Goal: Find specific page/section: Find specific page/section

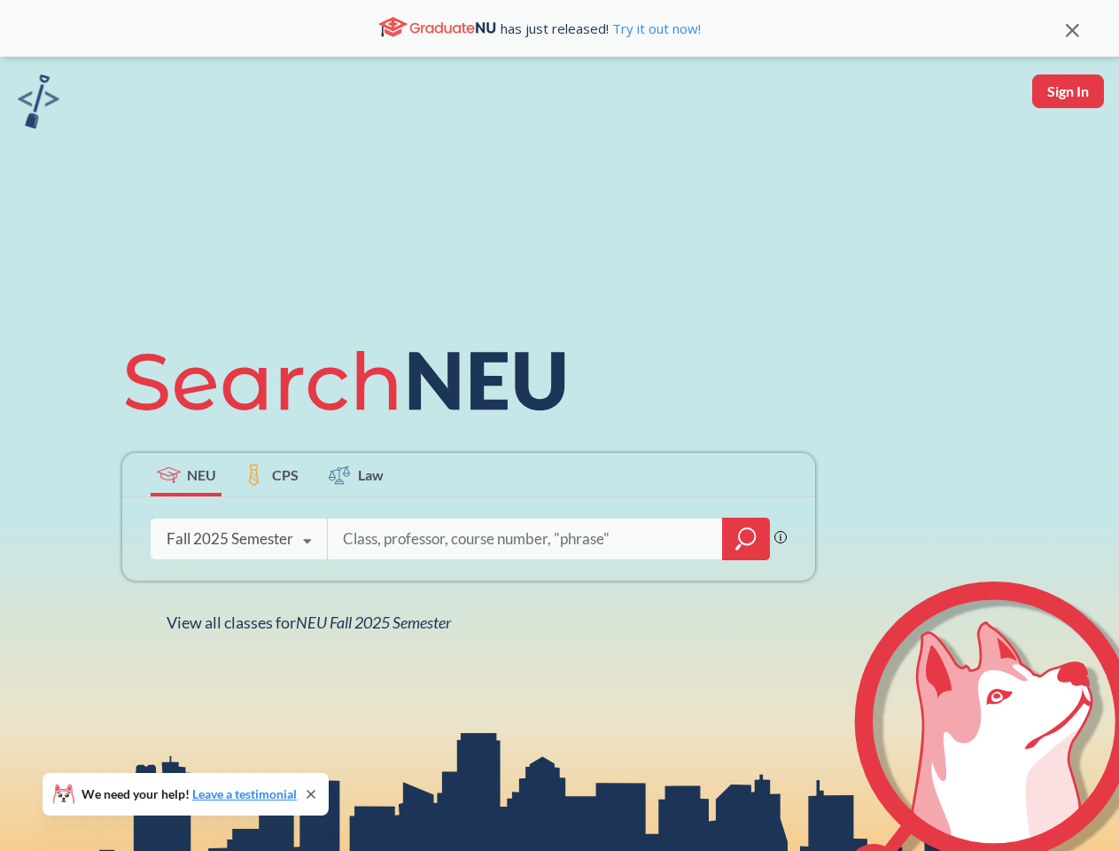
click at [559, 425] on icon at bounding box center [353, 380] width 462 height 99
click at [1072, 28] on icon at bounding box center [1072, 30] width 13 height 13
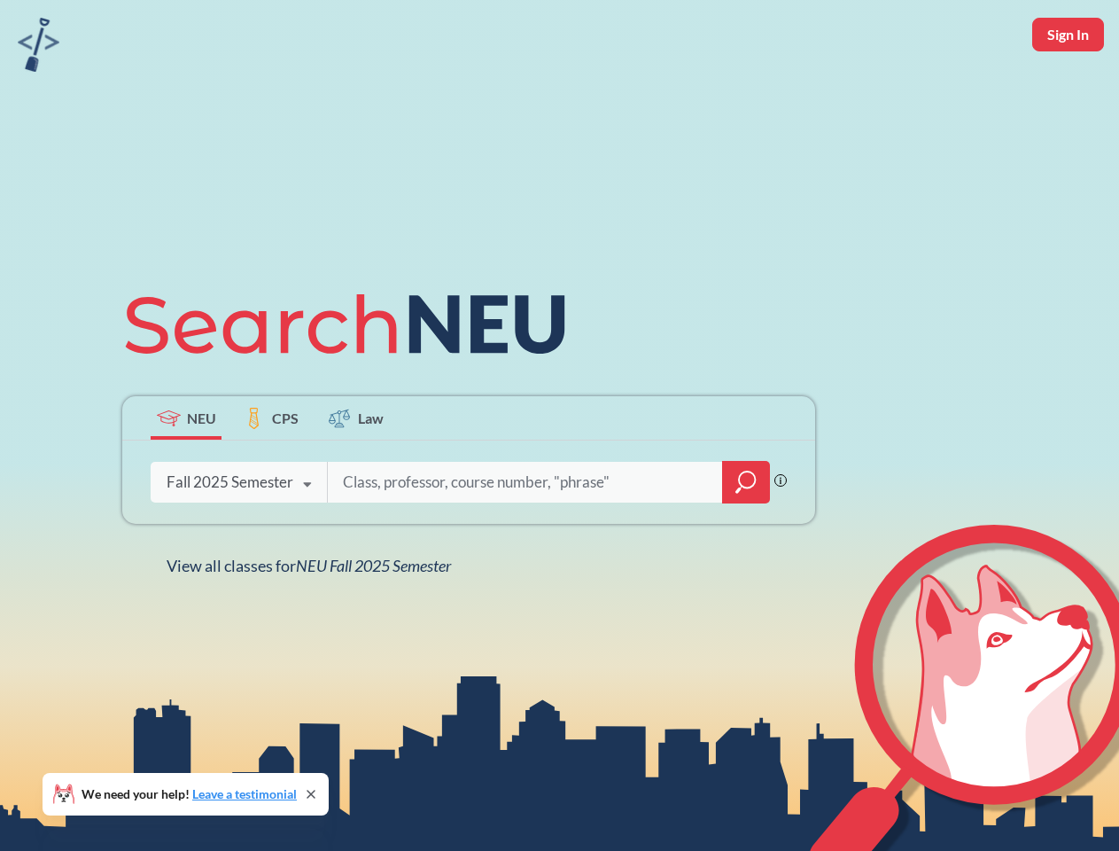
click at [1068, 91] on div "NEU CPS Law Phrase search guarantees the exact search appears in the results. E…" at bounding box center [559, 425] width 1119 height 851
click at [186, 474] on div "Fall 2025 Semester" at bounding box center [230, 481] width 127 height 19
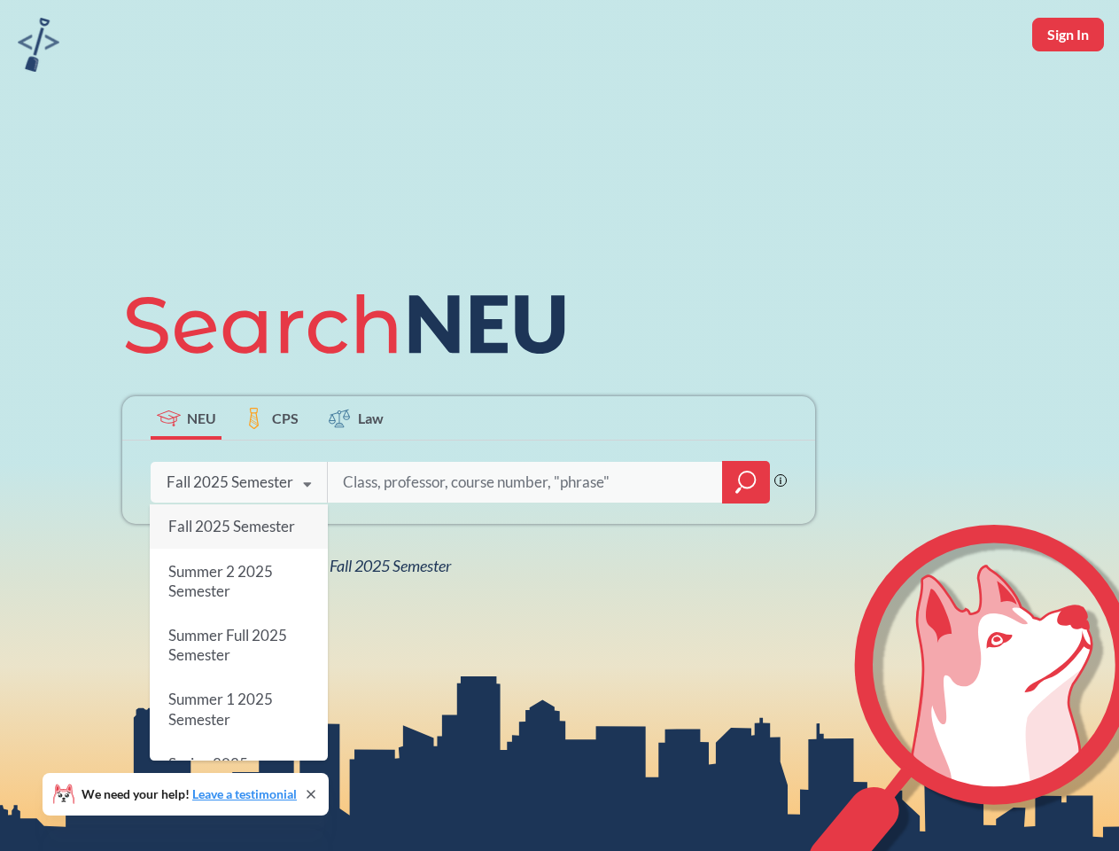
click at [271, 474] on div "Fall 2025 Semester" at bounding box center [230, 481] width 127 height 19
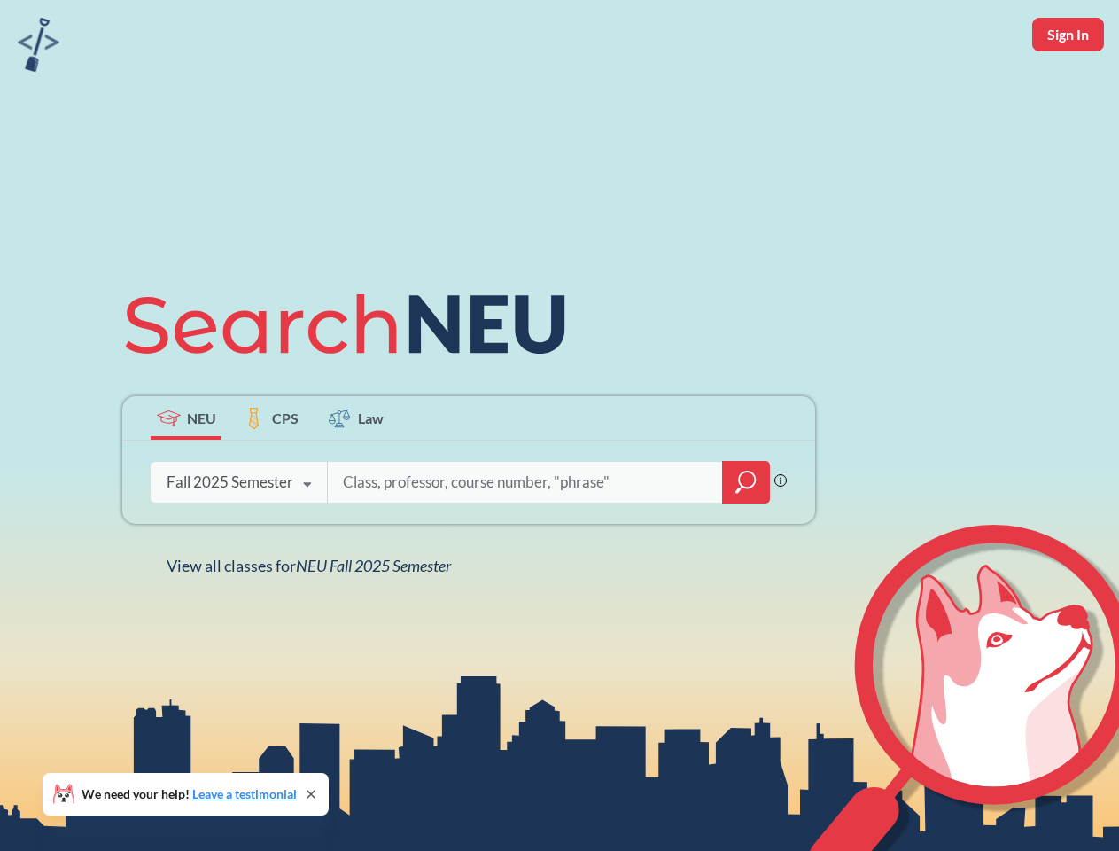
click at [356, 474] on input "search" at bounding box center [525, 481] width 369 height 37
click at [746, 539] on div "NEU CPS Law Phrase search guarantees the exact search appears in the results. E…" at bounding box center [469, 425] width 714 height 301
click at [238, 539] on div "NEU CPS Law Phrase search guarantees the exact search appears in the results. E…" at bounding box center [469, 425] width 714 height 301
click at [307, 541] on div "NEU CPS Law Phrase search guarantees the exact search appears in the results. E…" at bounding box center [469, 425] width 714 height 301
click at [313, 622] on div "NEU CPS Law Phrase search guarantees the exact search appears in the results. E…" at bounding box center [559, 425] width 1119 height 851
